Goal: Task Accomplishment & Management: Complete application form

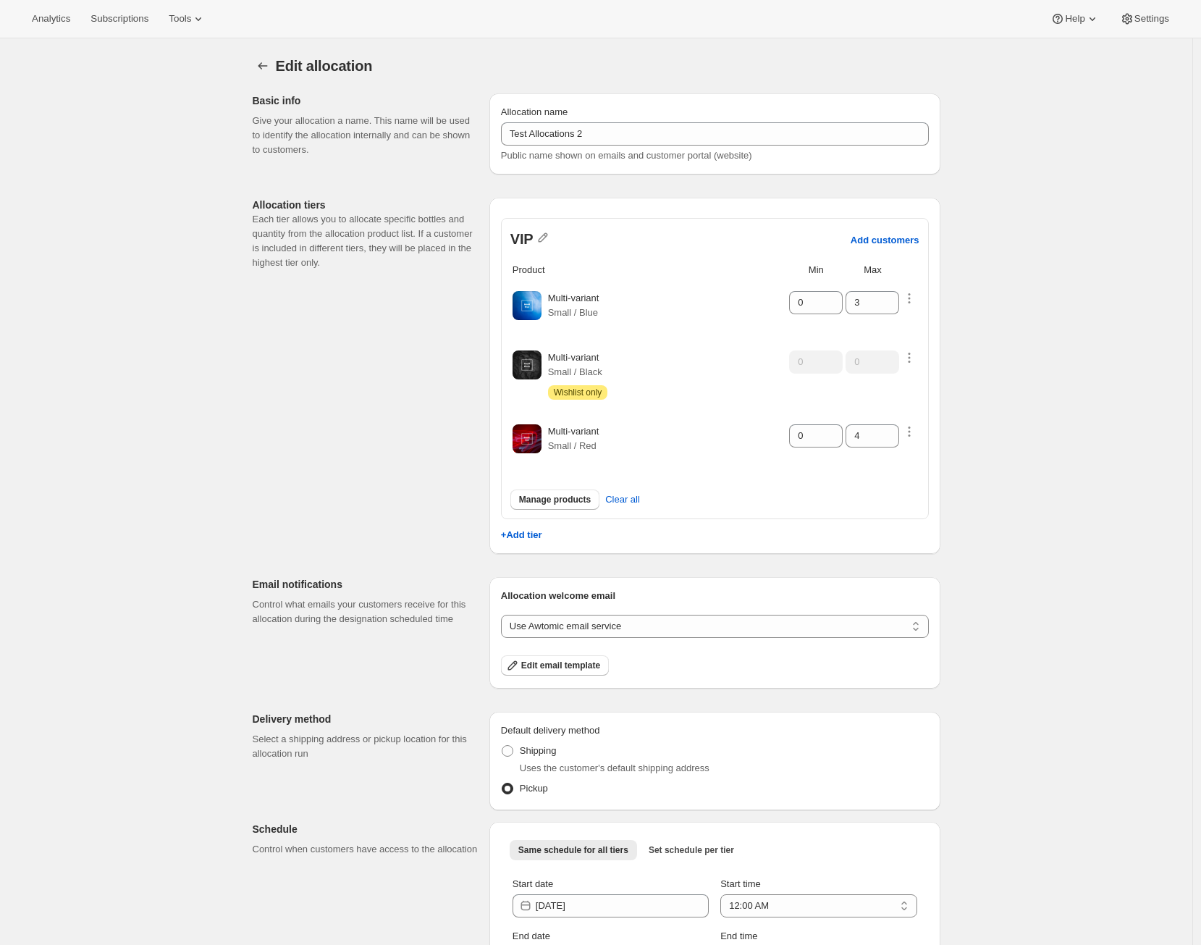
scroll to position [38, 0]
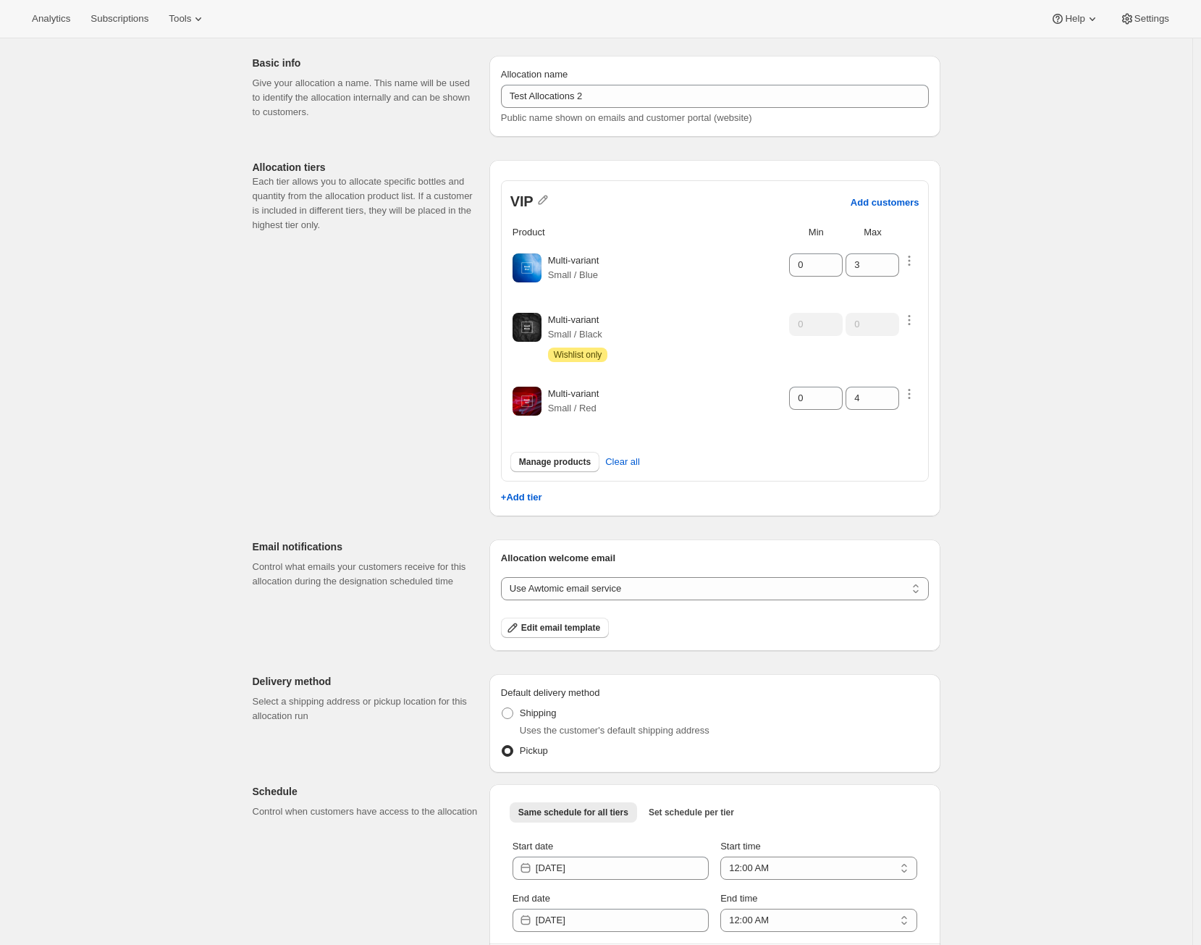
click at [937, 714] on div "Default delivery method Shipping Uses the customer's default shipping address P…" at bounding box center [714, 723] width 451 height 98
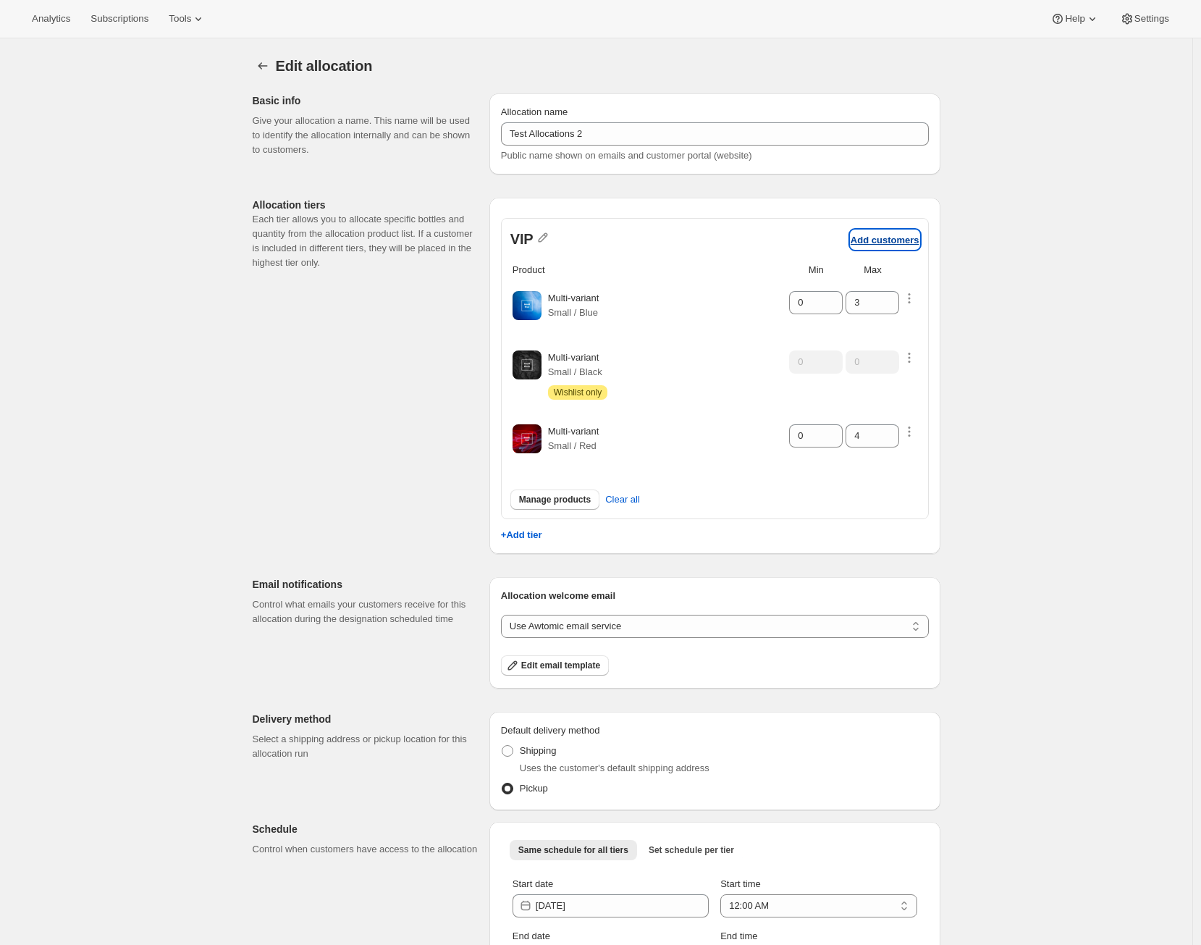
click at [884, 242] on p "Add customers" at bounding box center [884, 240] width 69 height 11
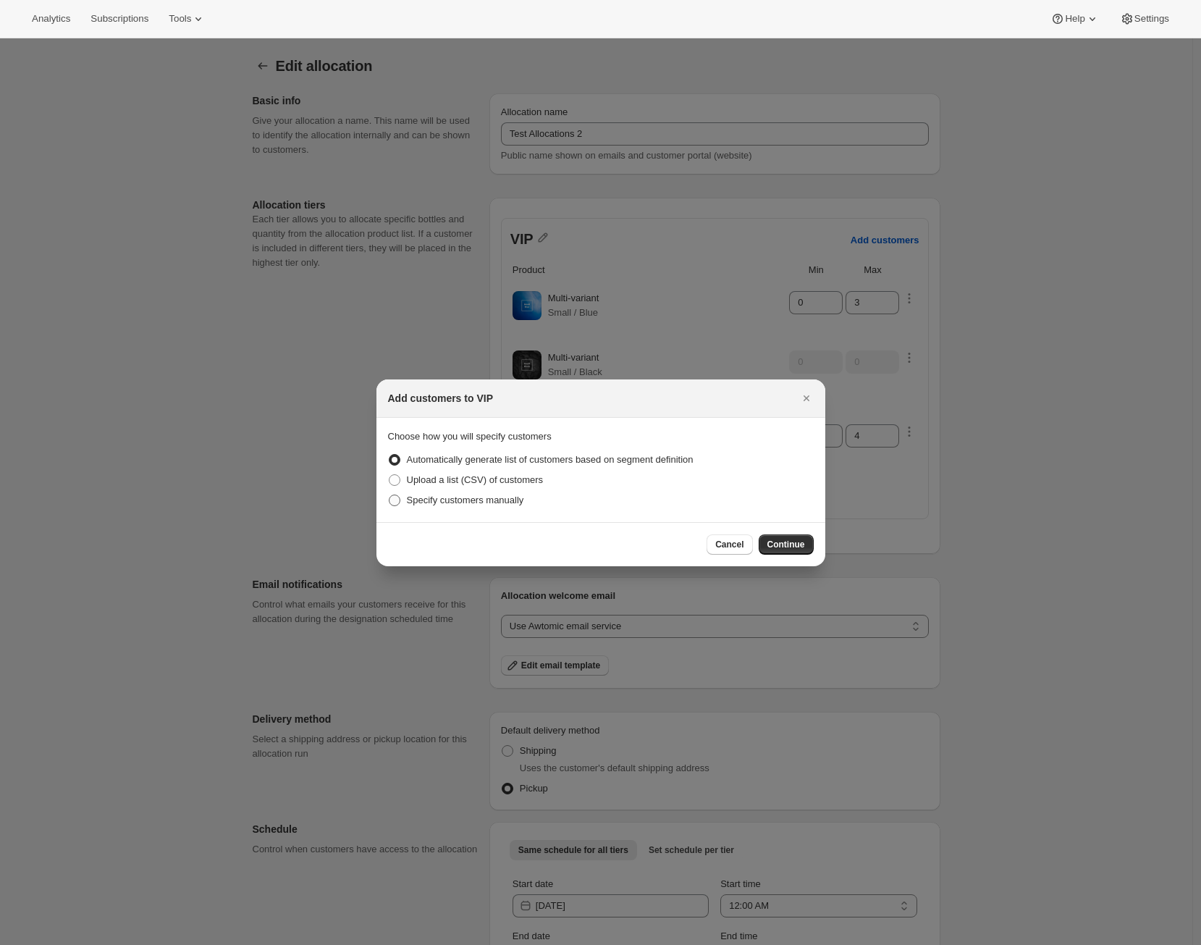
click at [455, 502] on span "Specify customers manually" at bounding box center [465, 499] width 117 height 11
click at [389, 495] on input "Specify customers manually" at bounding box center [389, 494] width 1 height 1
click at [775, 539] on span "Continue" at bounding box center [786, 545] width 38 height 12
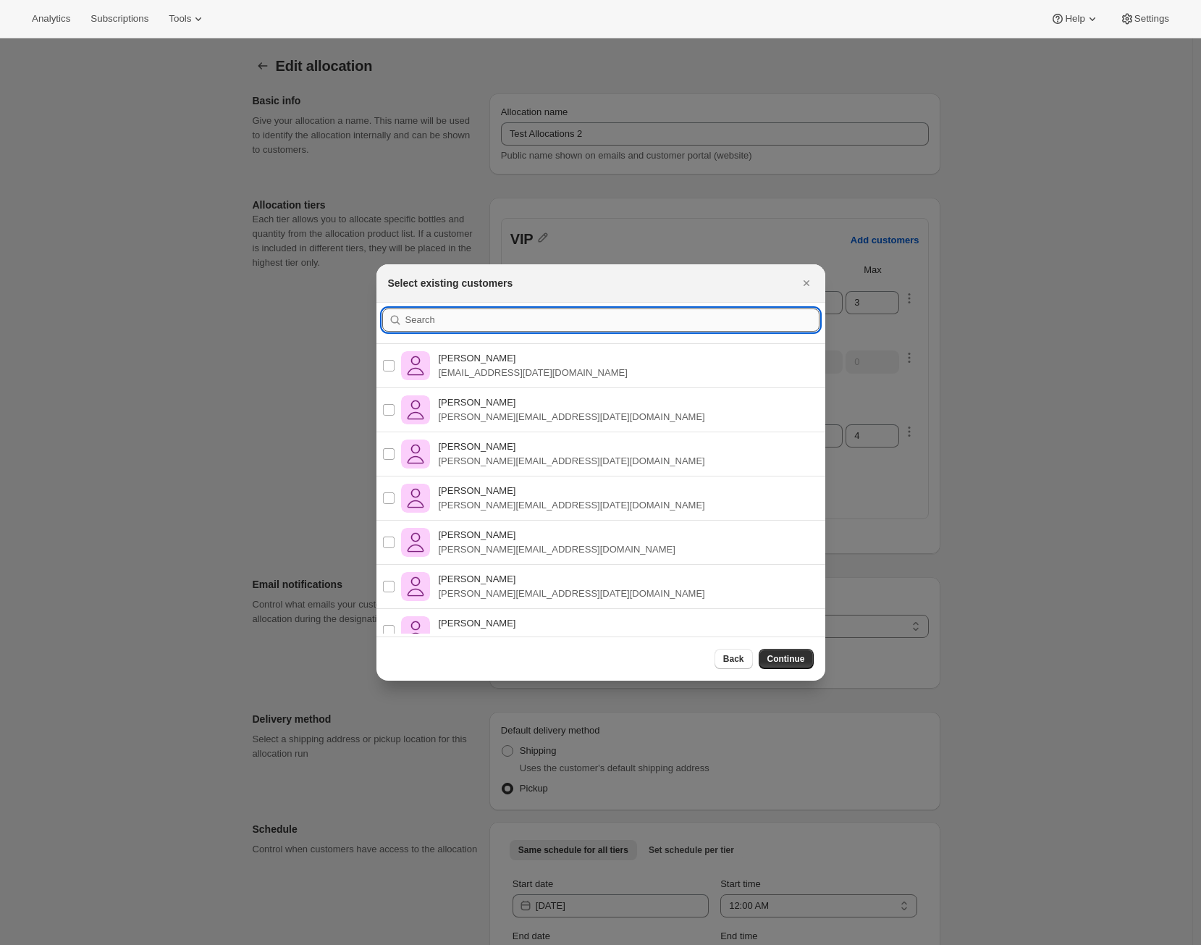
click at [550, 321] on input ":r19:" at bounding box center [612, 319] width 414 height 23
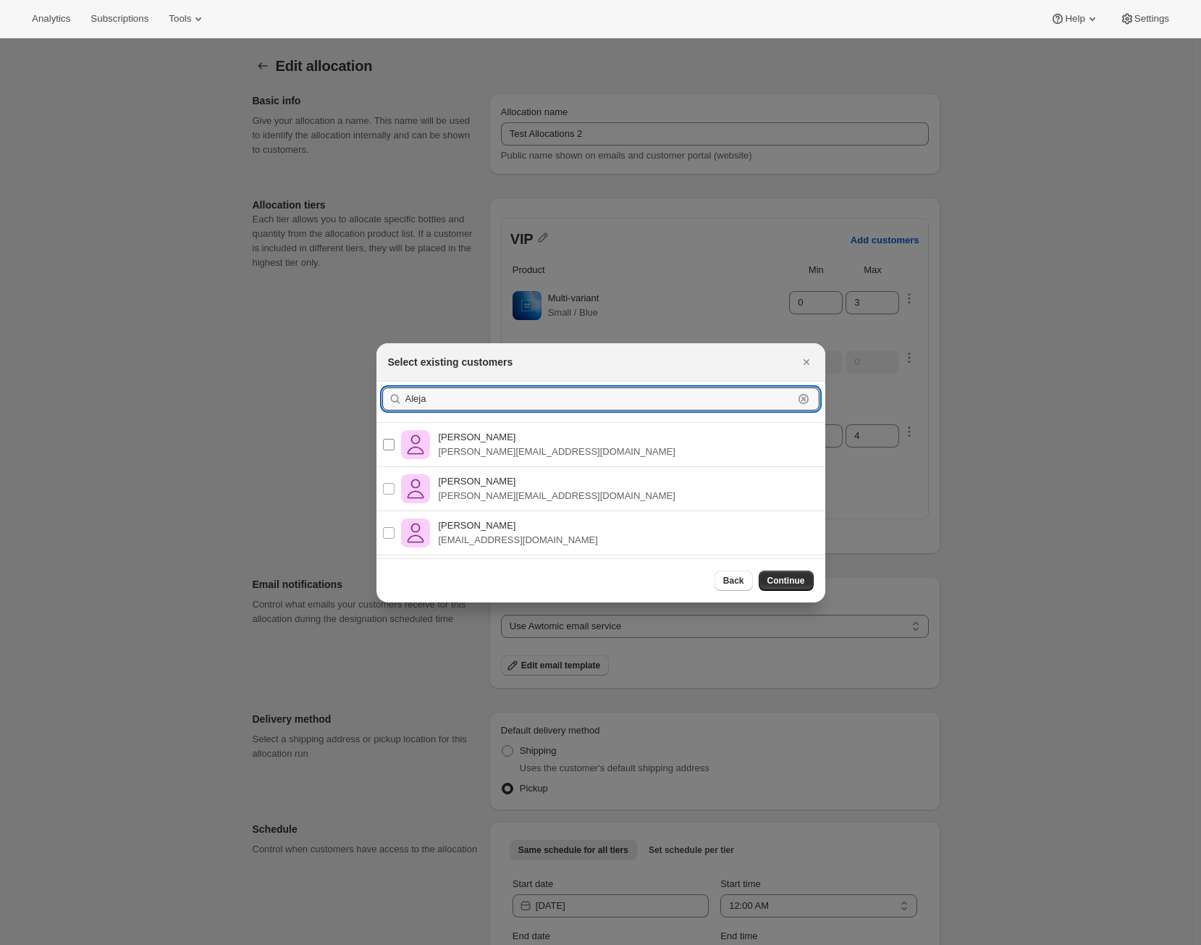
type input "Aleja"
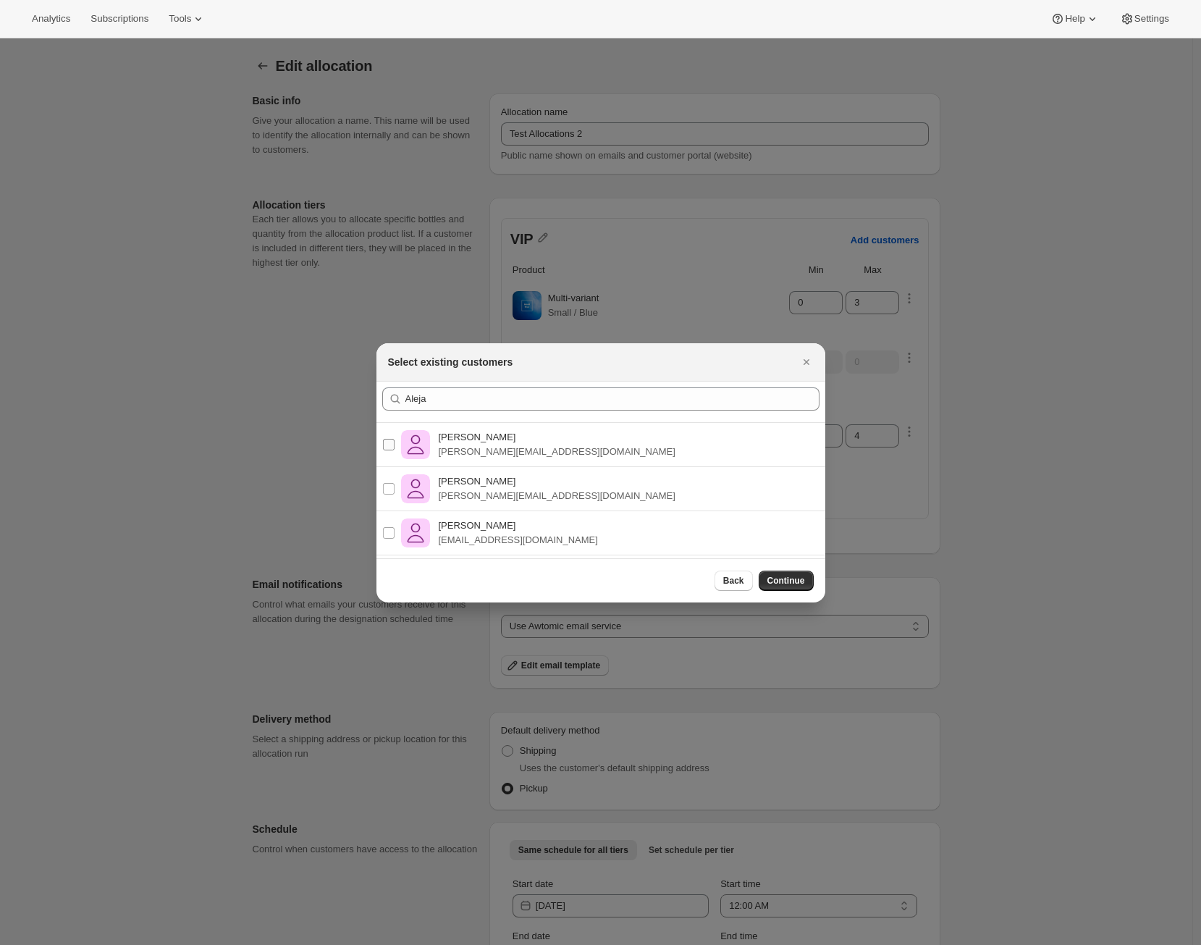
click at [497, 460] on label "Alejandro Pérez Ramos alex@awtomic.com" at bounding box center [528, 444] width 293 height 35
click at [394, 450] on input "Alejandro Pérez Ramos alex@awtomic.com" at bounding box center [389, 445] width 12 height 12
checkbox input "true"
click at [481, 531] on p "Alejandro Pérez Ramos" at bounding box center [518, 525] width 159 height 14
click at [394, 531] on input "Alejandro Pérez Ramos alex@shopbundle.co" at bounding box center [389, 533] width 12 height 12
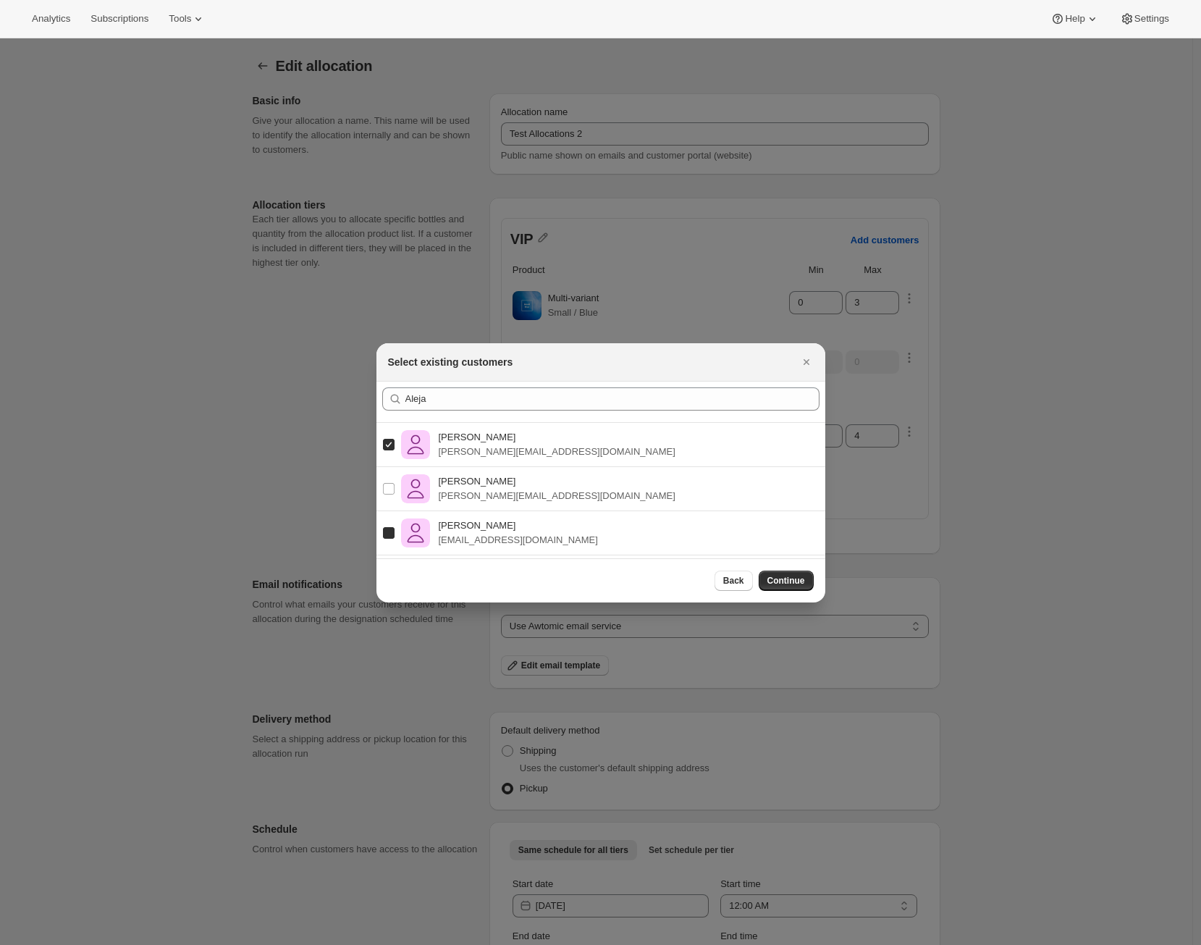
checkbox input "true"
click at [780, 583] on span "Continue" at bounding box center [786, 581] width 38 height 12
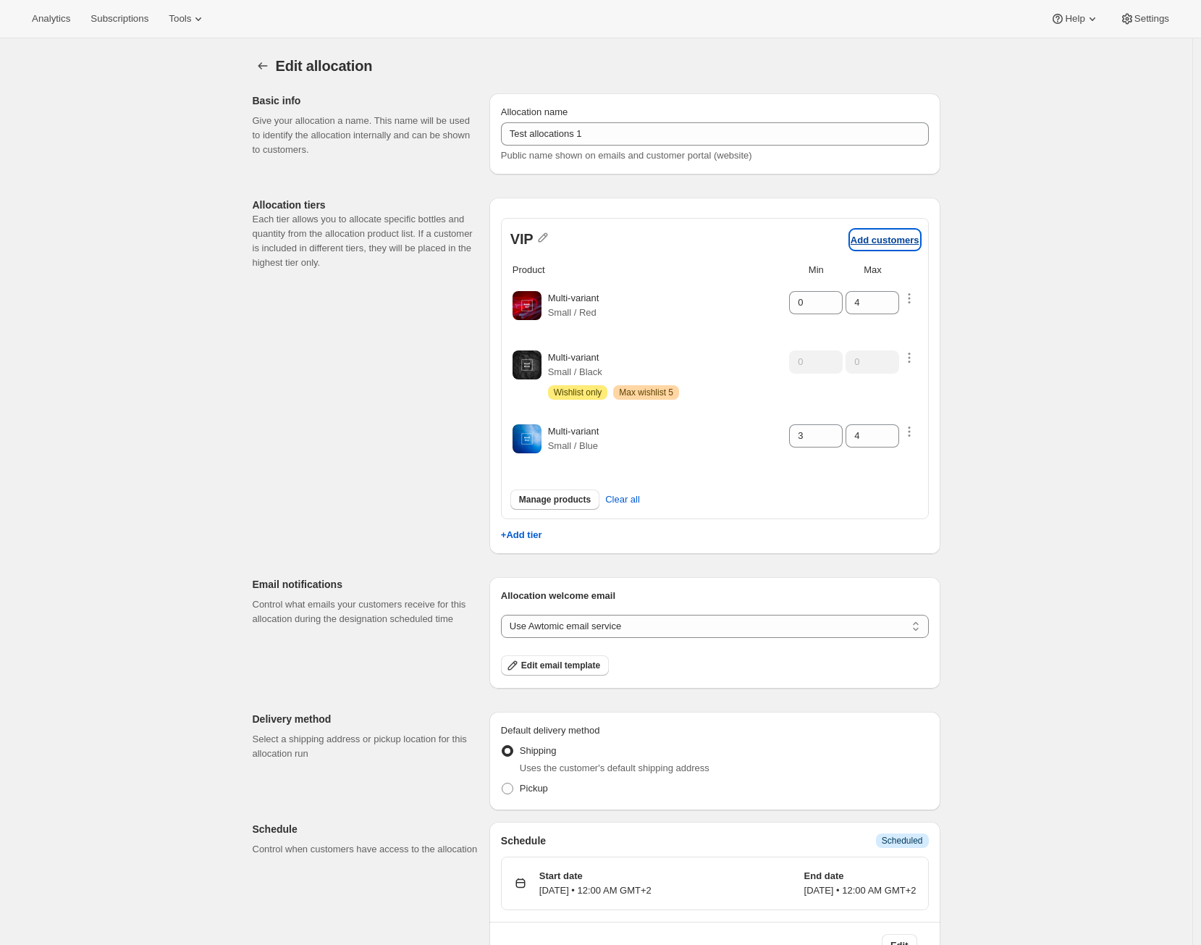
click at [898, 240] on p "Add customers" at bounding box center [884, 240] width 69 height 11
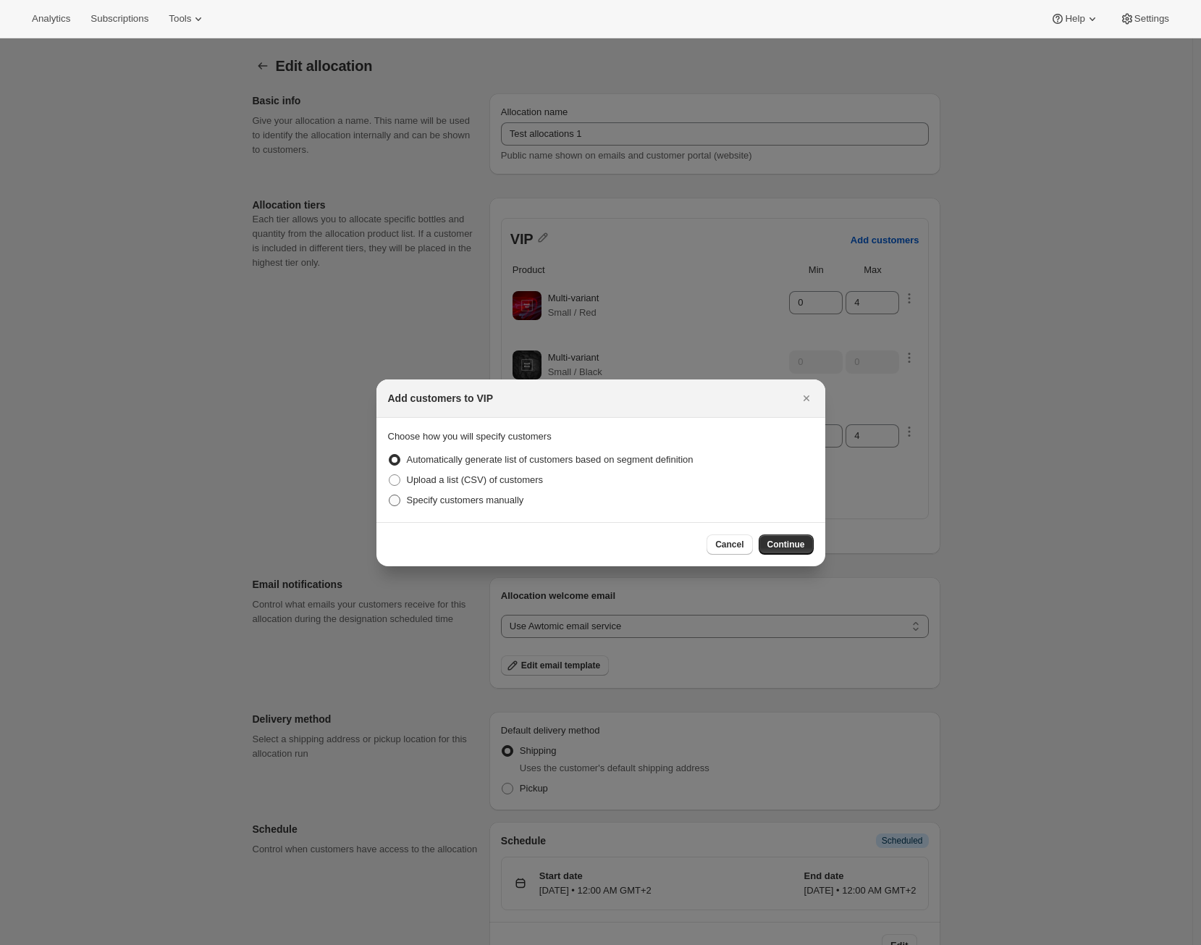
click at [495, 495] on span "Specify customers manually" at bounding box center [465, 499] width 117 height 11
click at [389, 495] on input "Specify customers manually" at bounding box center [389, 494] width 1 height 1
click at [806, 544] on button "Continue" at bounding box center [786, 544] width 55 height 20
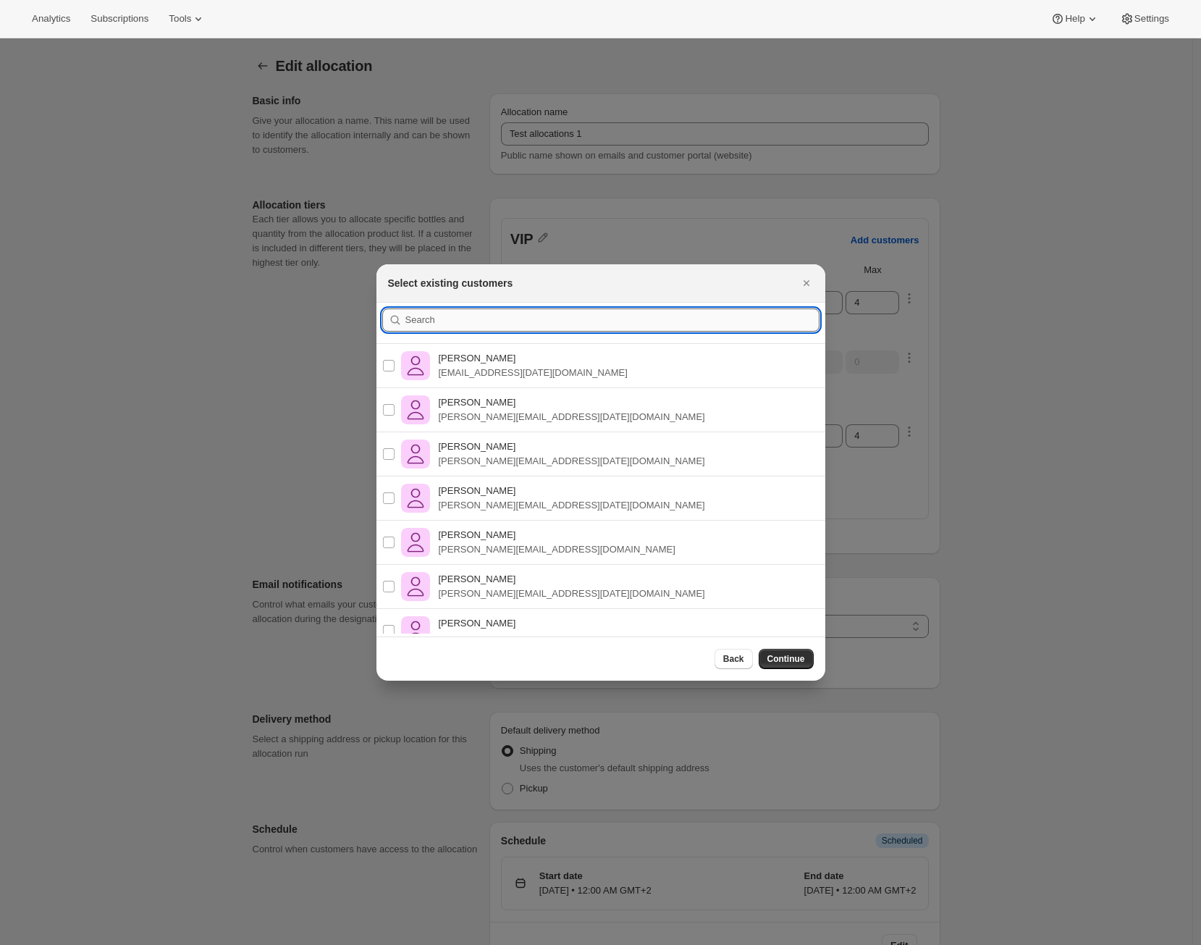
click at [587, 318] on input ":r19:" at bounding box center [612, 319] width 414 height 23
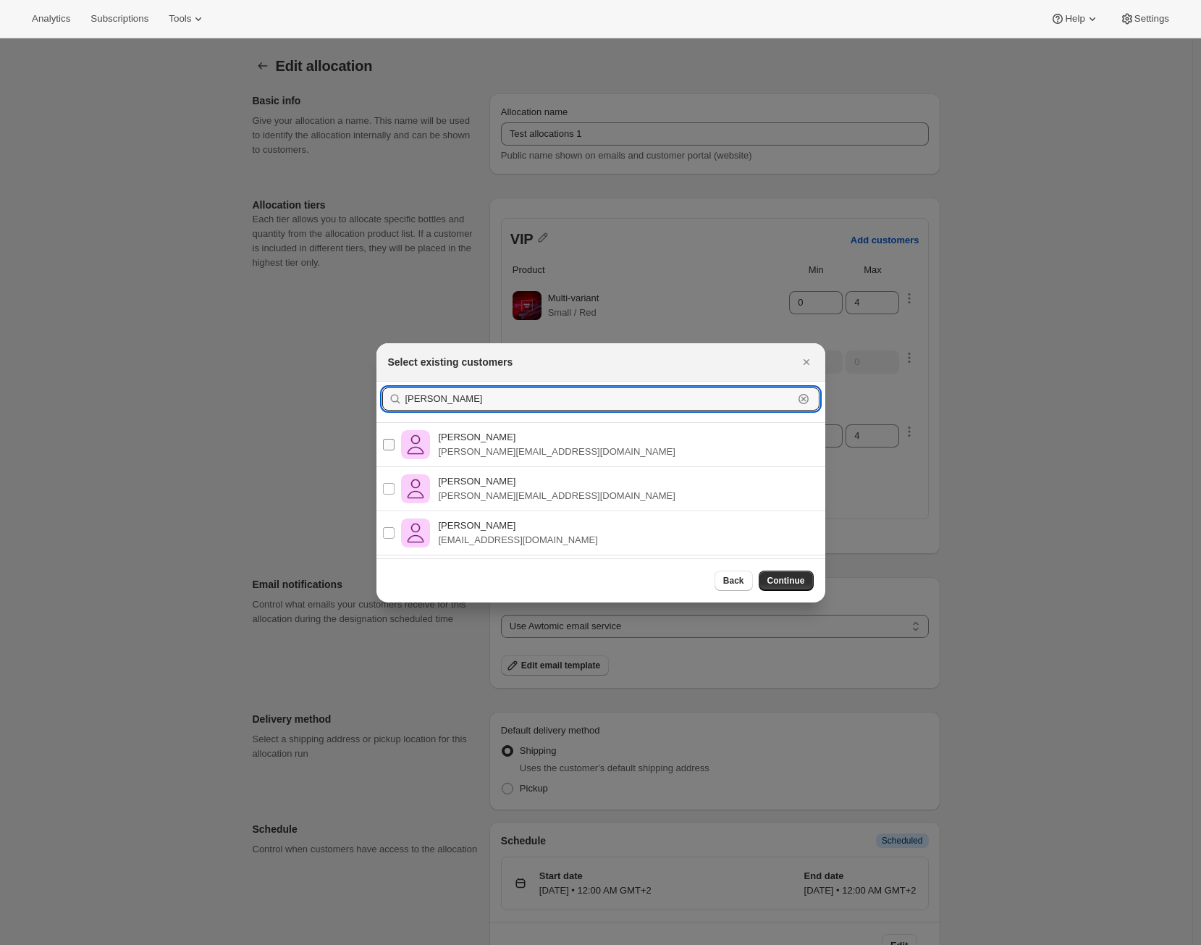
type input "Alejandro"
click at [387, 447] on input "Alejandro Pérez Ramos alex@awtomic.com" at bounding box center [389, 445] width 12 height 12
checkbox input "true"
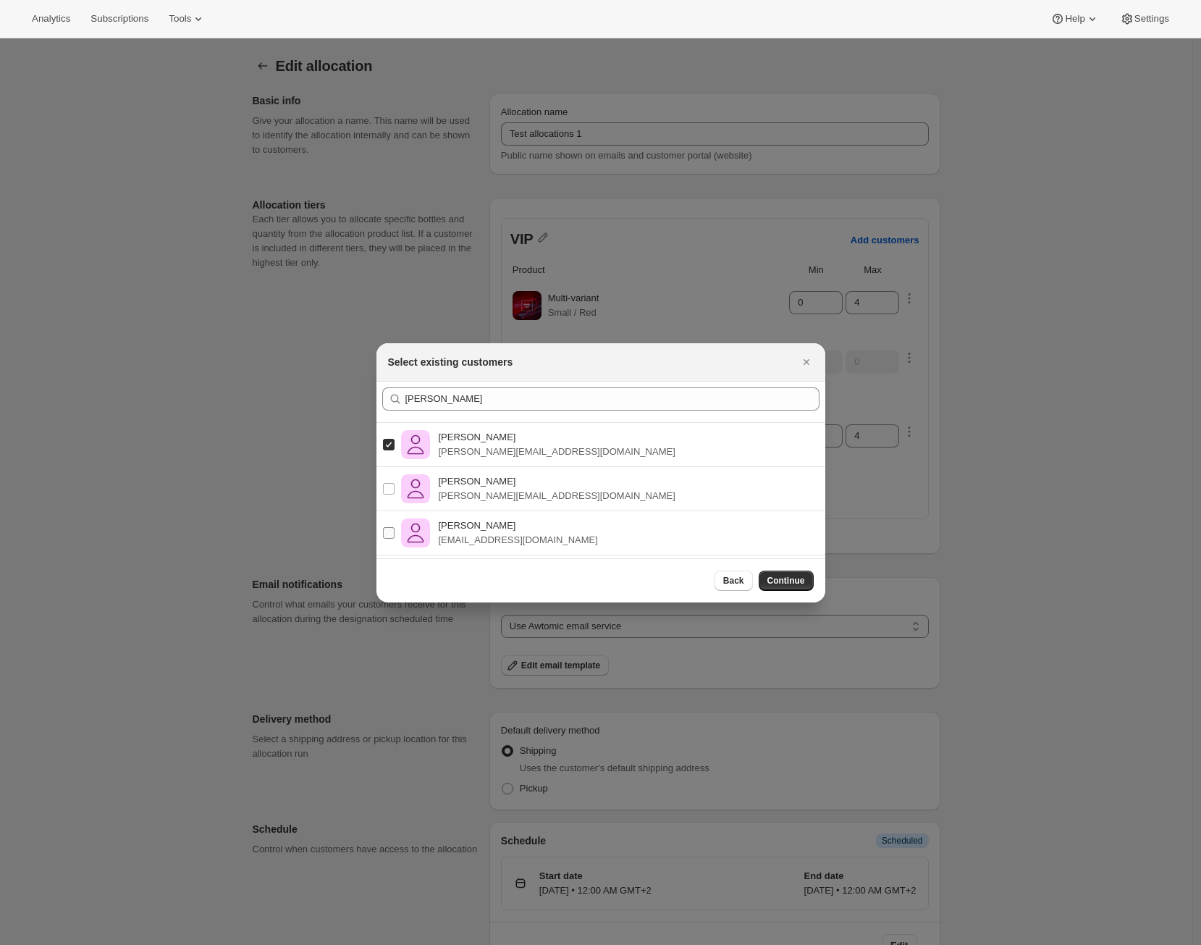
click at [391, 531] on input "Alejandro Pérez Ramos alex@shopbundle.co" at bounding box center [389, 533] width 12 height 12
checkbox input "true"
click at [793, 585] on span "Continue" at bounding box center [786, 581] width 38 height 12
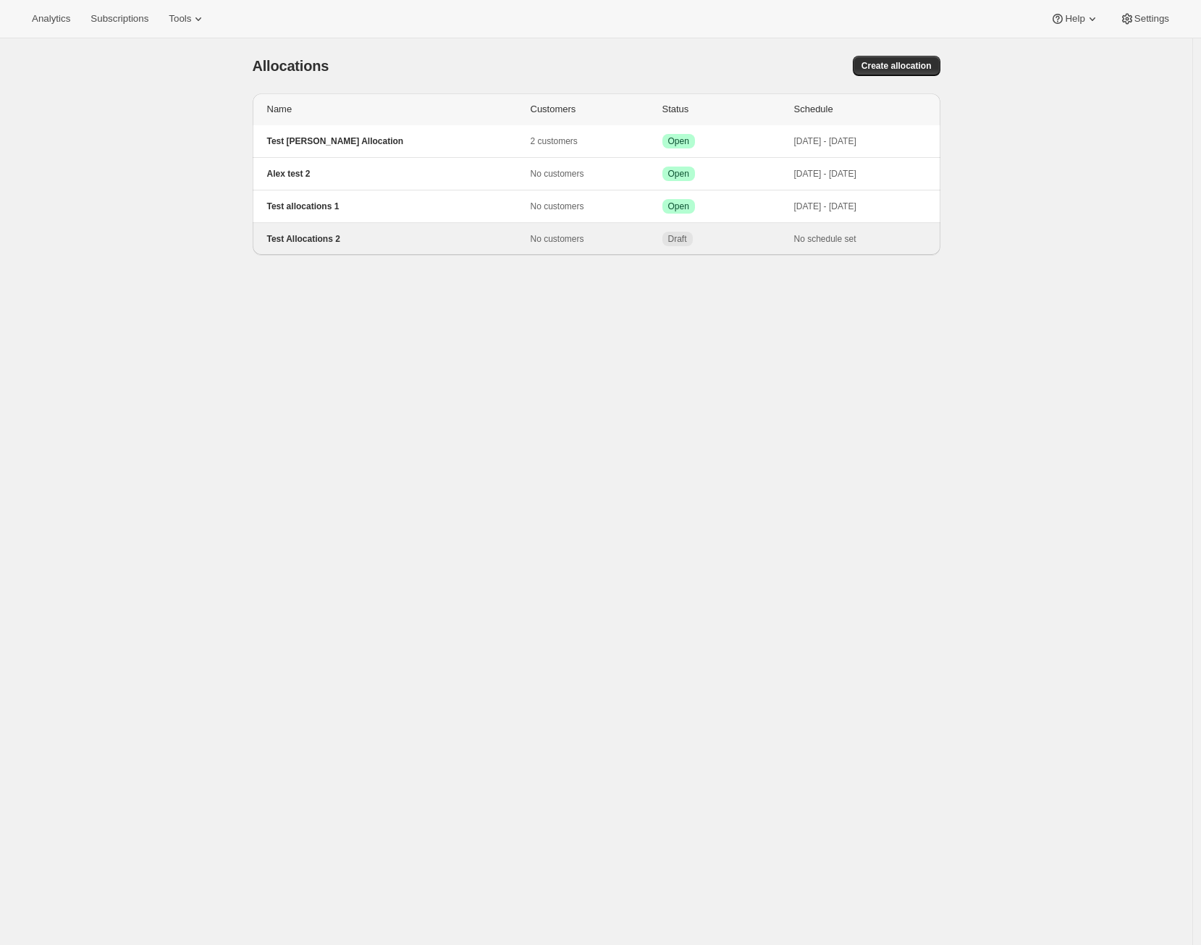
click at [493, 225] on div "Test Allocations 2 No customers Draft No schedule set" at bounding box center [597, 239] width 688 height 32
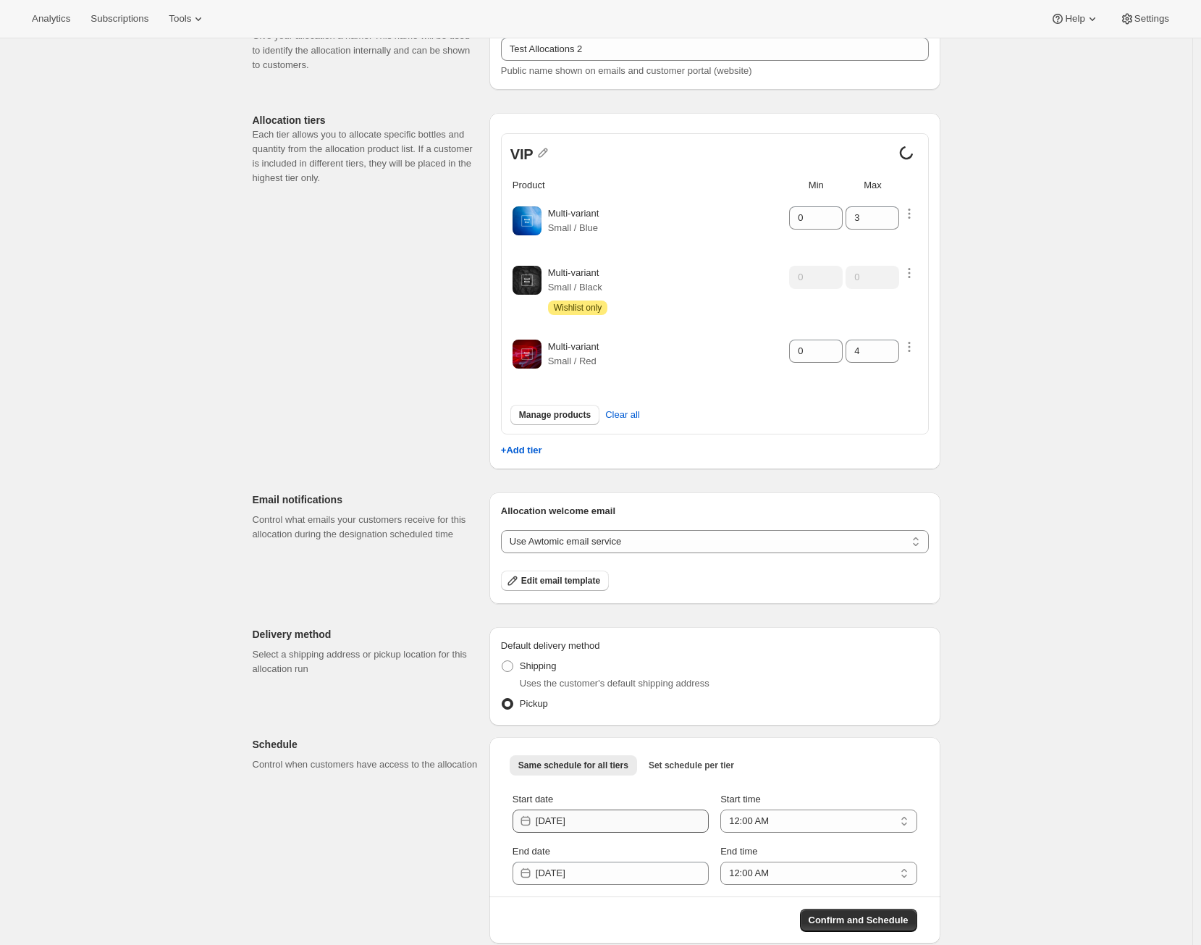
scroll to position [85, 0]
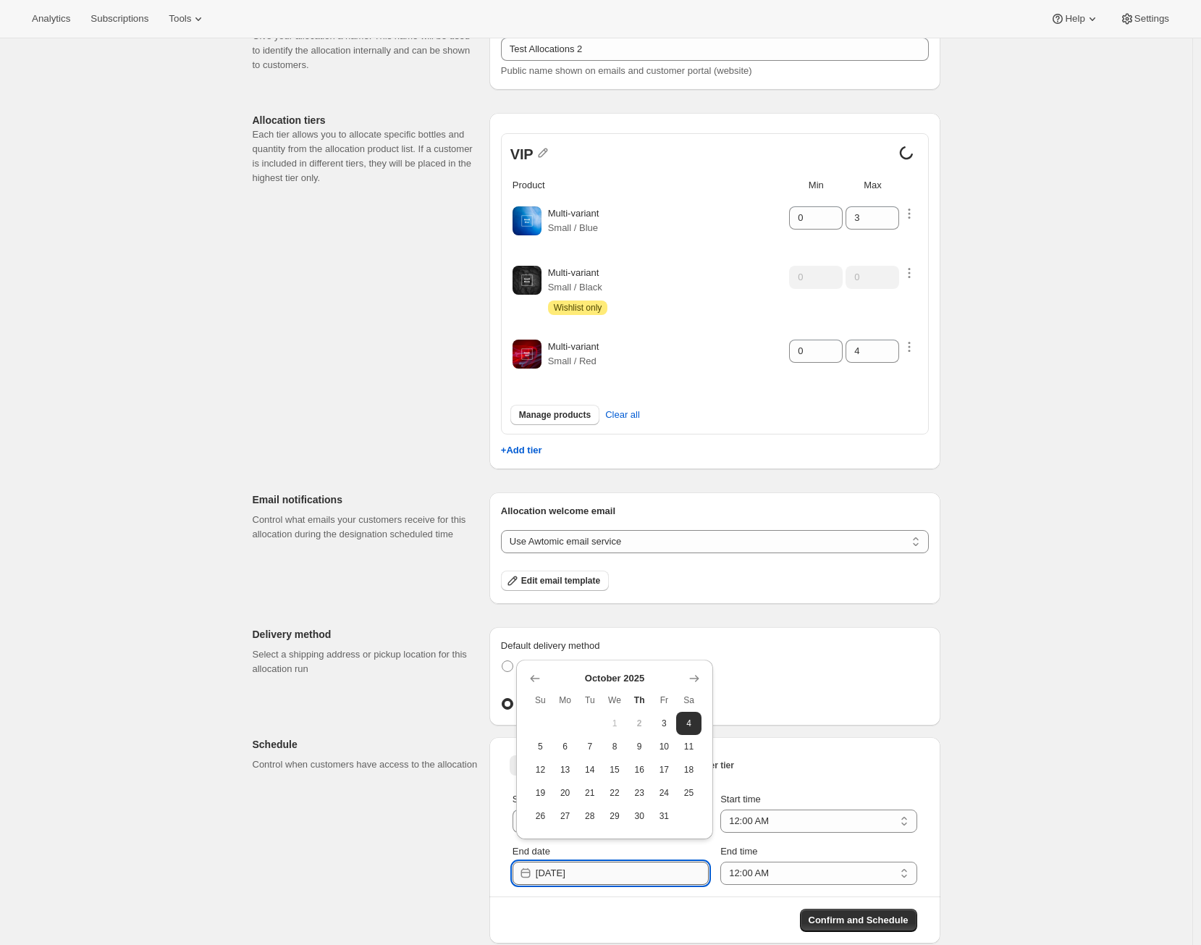
click at [613, 879] on input "[DATE]" at bounding box center [622, 872] width 173 height 23
click at [583, 748] on span "7" at bounding box center [589, 746] width 13 height 12
type input "[DATE]"
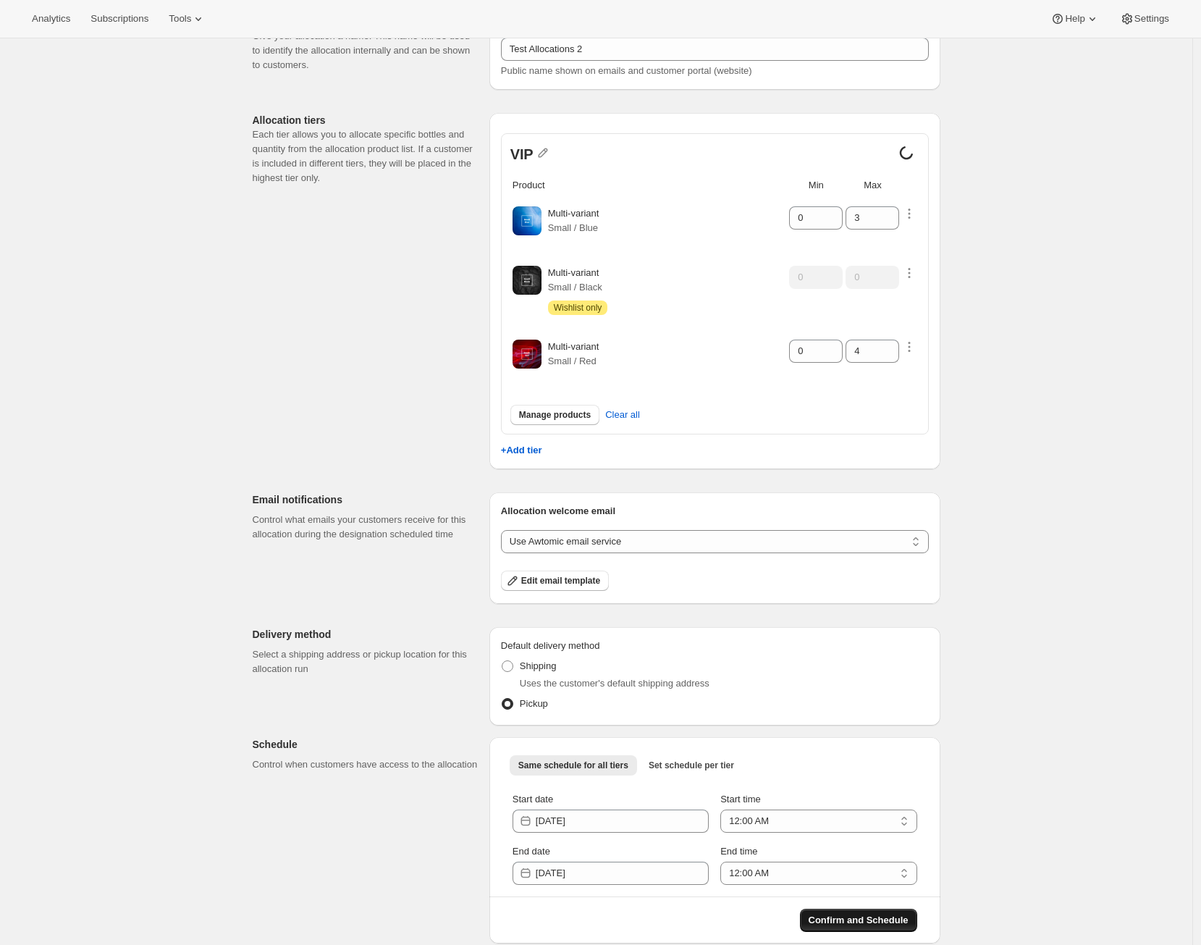
click at [827, 916] on span "Confirm and Schedule" at bounding box center [858, 920] width 100 height 14
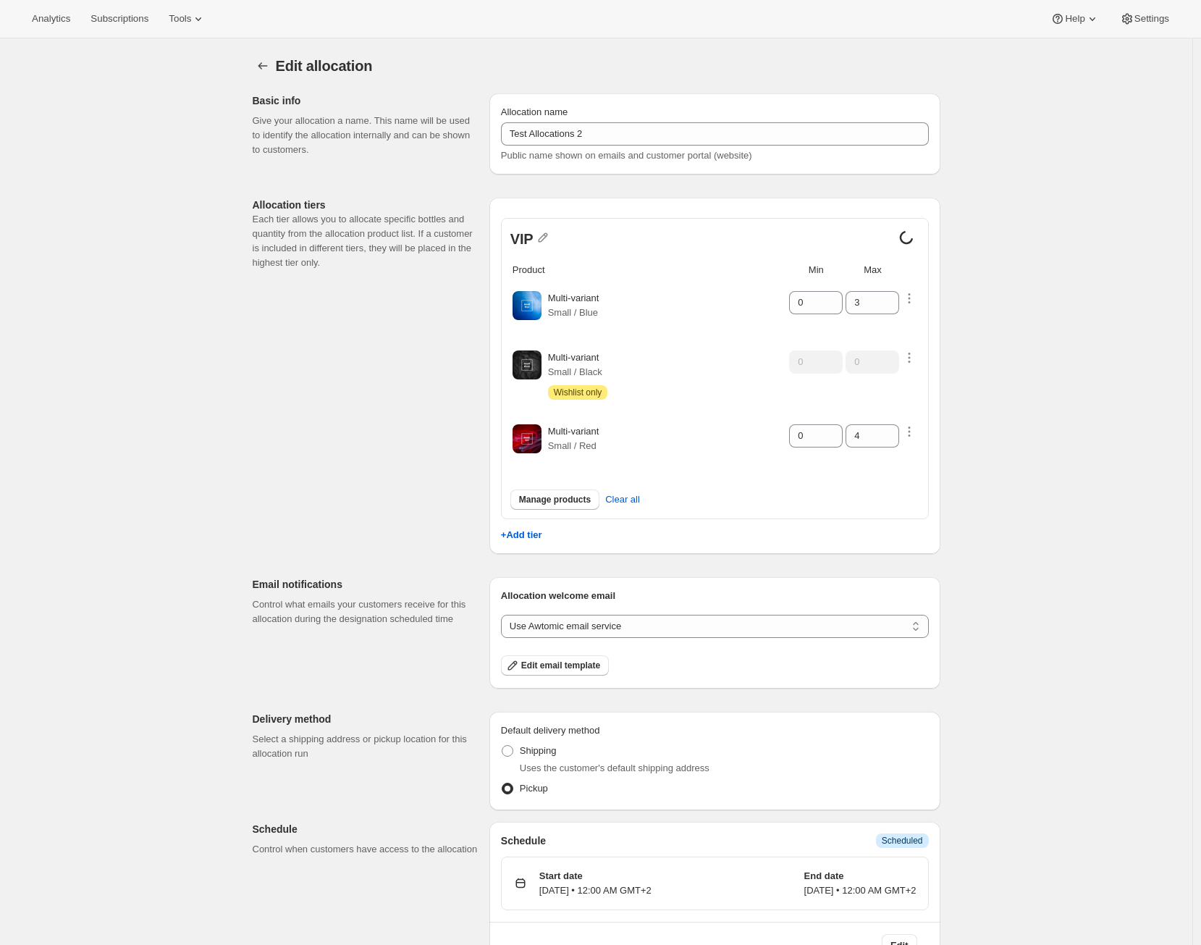
scroll to position [38, 0]
click at [909, 235] on icon at bounding box center [906, 237] width 17 height 17
click at [1103, 552] on div "Edit allocation. This page is ready Edit allocation Basic info Give your alloca…" at bounding box center [596, 510] width 1192 height 945
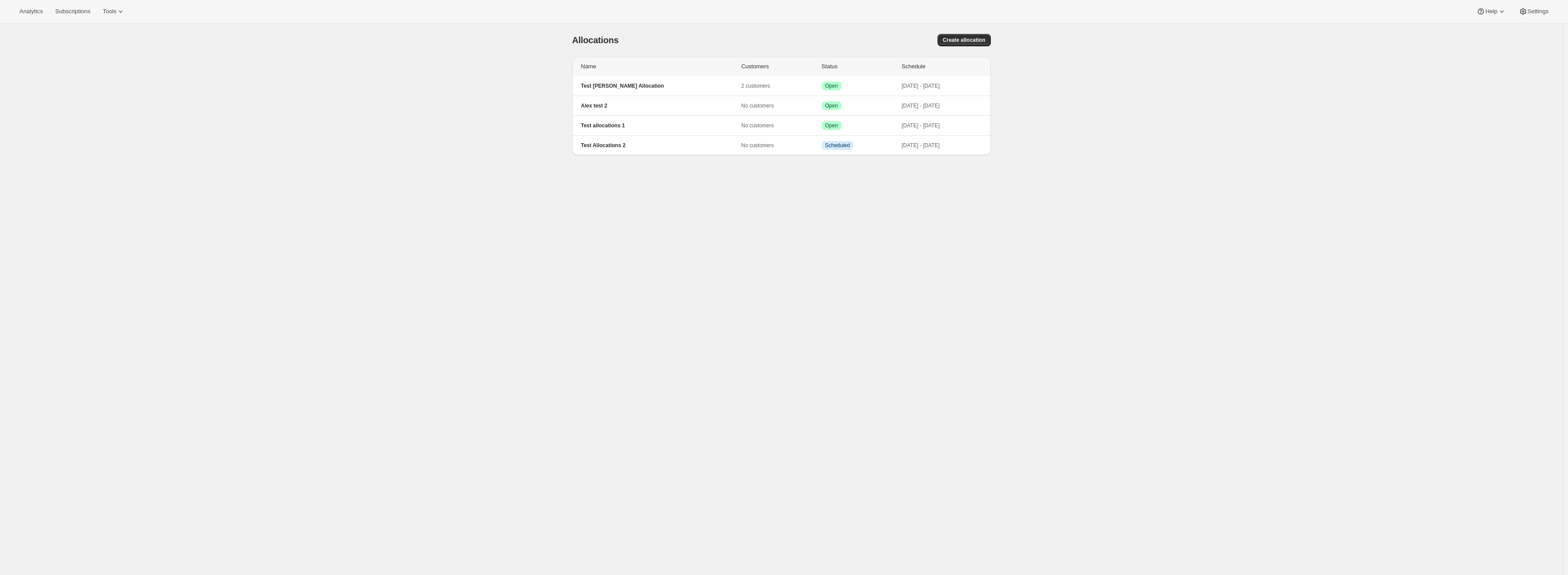
click at [404, 130] on div "[object Object]. This page is ready Allocations Create allocation Name Customer…" at bounding box center [781, 310] width 1563 height 575
click at [841, 127] on span "Success Open" at bounding box center [831, 125] width 20 height 9
